Goal: Task Accomplishment & Management: Manage account settings

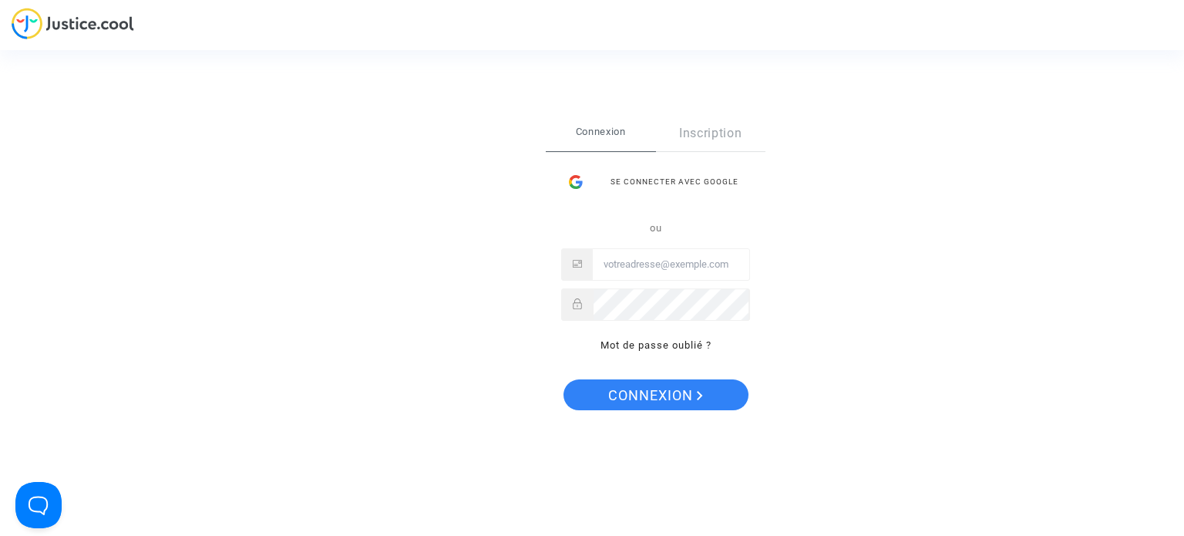
type input "[EMAIL_ADDRESS][DOMAIN_NAME]"
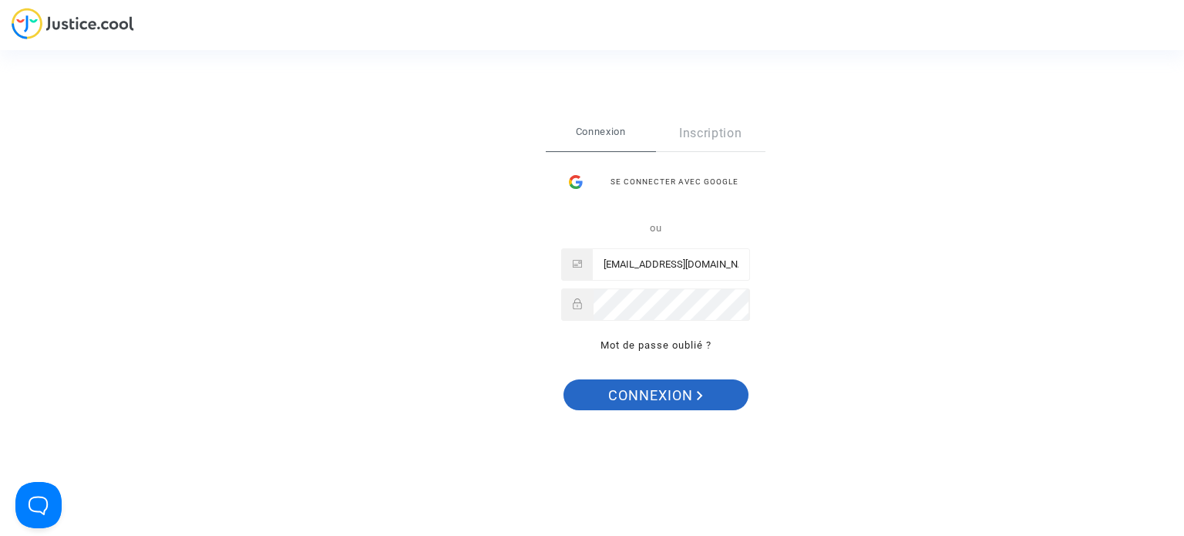
click at [646, 404] on span "Connexion" at bounding box center [655, 395] width 95 height 32
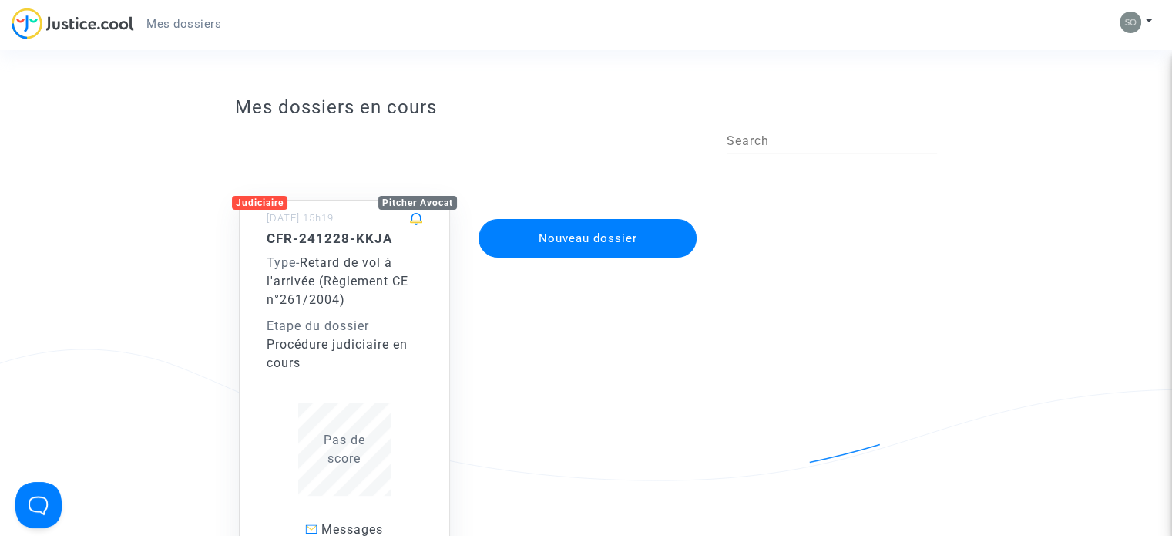
click at [352, 458] on span "Pas de score" at bounding box center [345, 448] width 42 height 33
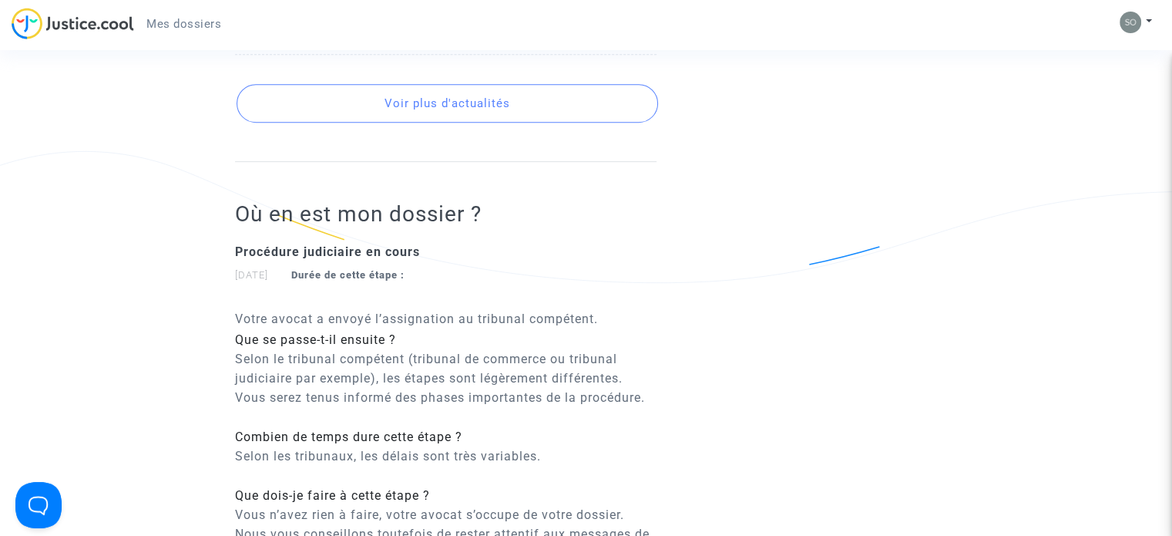
scroll to position [771, 0]
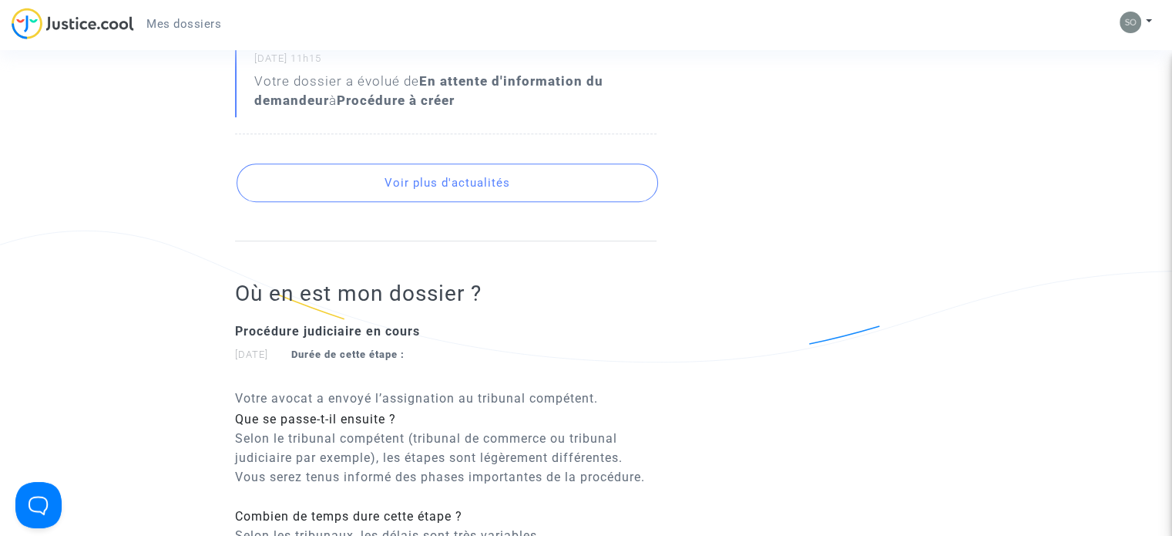
click at [535, 163] on button "Voir plus d'actualités" at bounding box center [448, 182] width 422 height 39
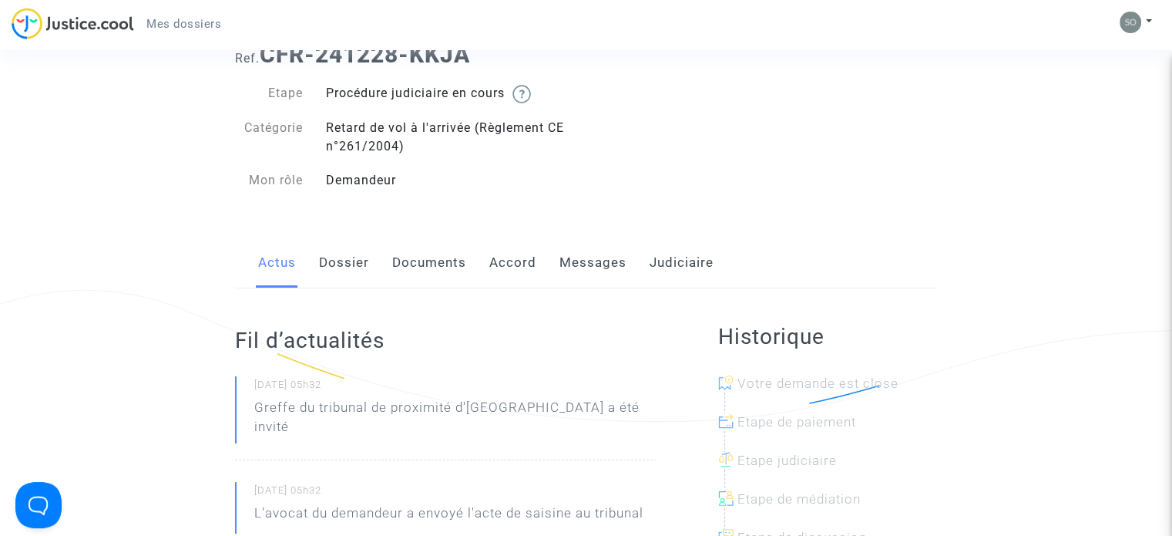
scroll to position [0, 0]
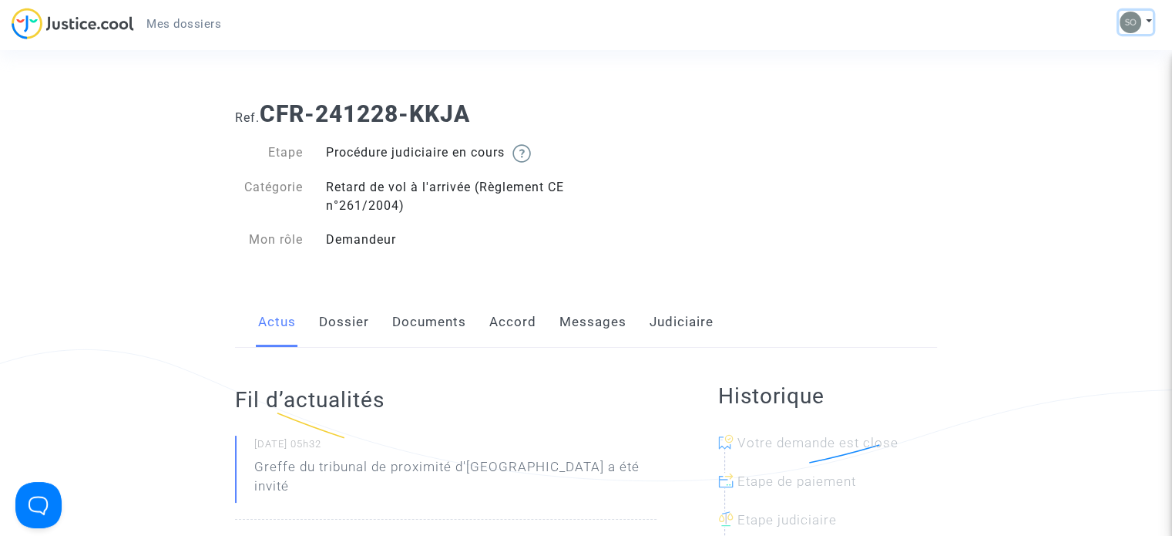
click at [1151, 18] on button at bounding box center [1136, 22] width 34 height 23
click at [1091, 104] on link "Déconnexion" at bounding box center [1091, 104] width 122 height 25
